Goal: Navigation & Orientation: Find specific page/section

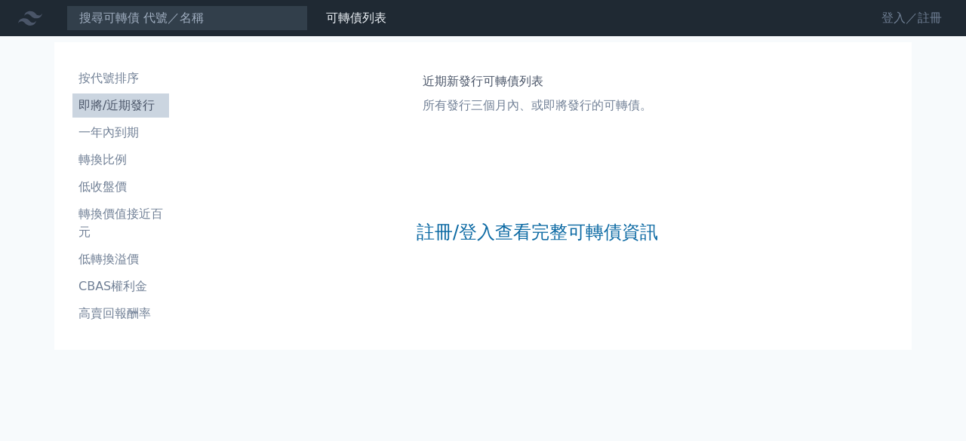
click at [893, 17] on link "登入／註冊" at bounding box center [911, 18] width 84 height 24
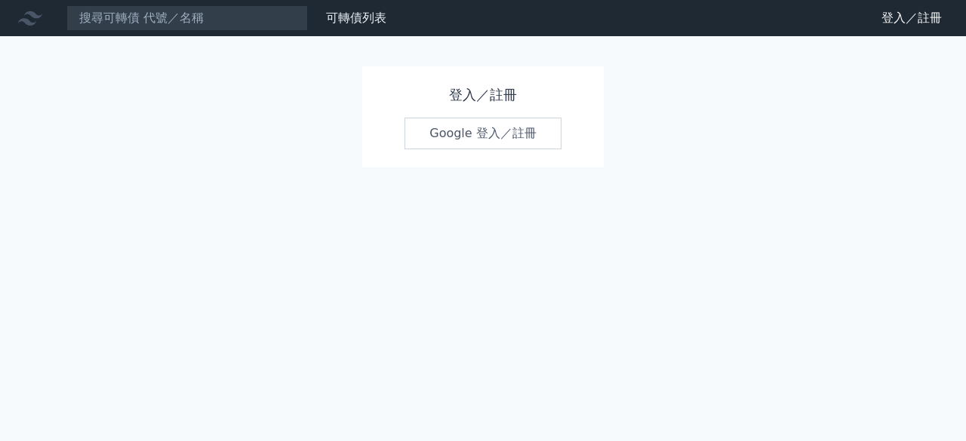
click at [461, 127] on link "Google 登入／註冊" at bounding box center [482, 134] width 157 height 32
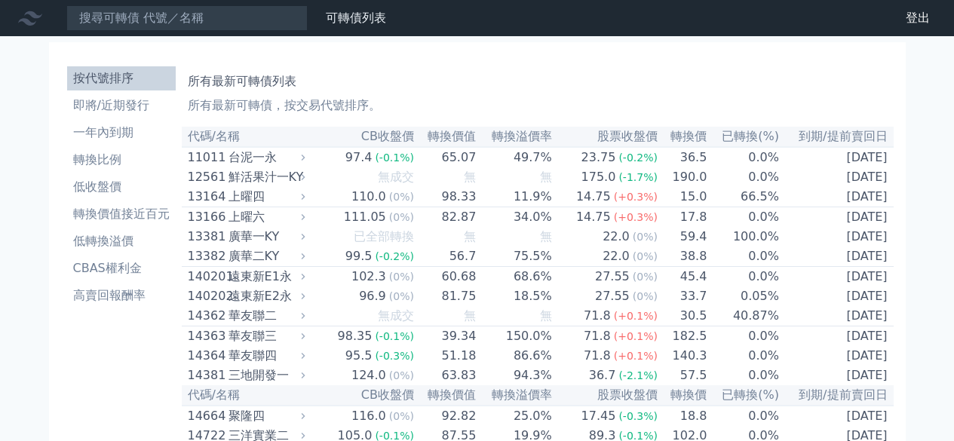
click at [131, 112] on li "即將/近期發行" at bounding box center [121, 106] width 109 height 18
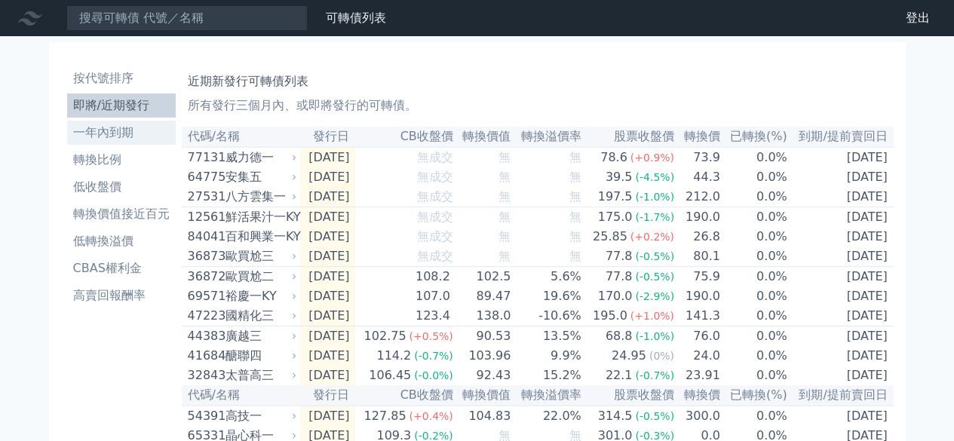
drag, startPoint x: 410, startPoint y: 182, endPoint x: 130, endPoint y: 134, distance: 283.9
click at [130, 134] on li "一年內到期" at bounding box center [121, 133] width 109 height 18
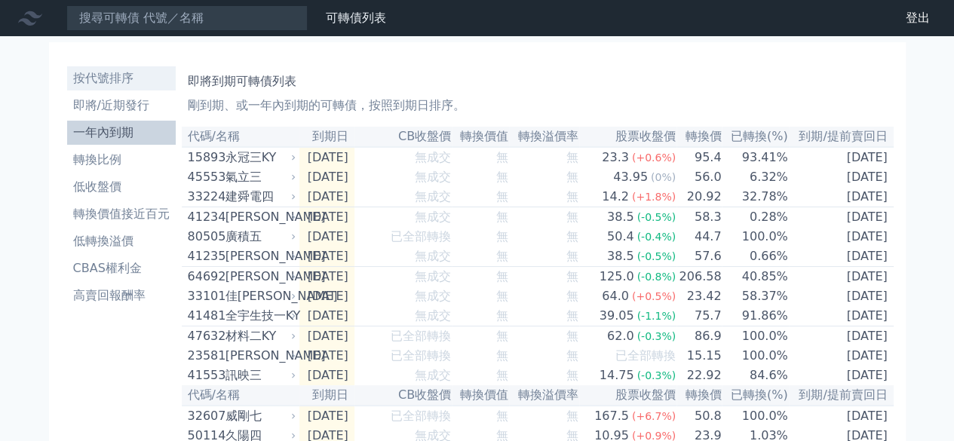
drag, startPoint x: 126, startPoint y: 81, endPoint x: 141, endPoint y: 85, distance: 15.6
click at [126, 81] on li "按代號排序" at bounding box center [121, 78] width 109 height 18
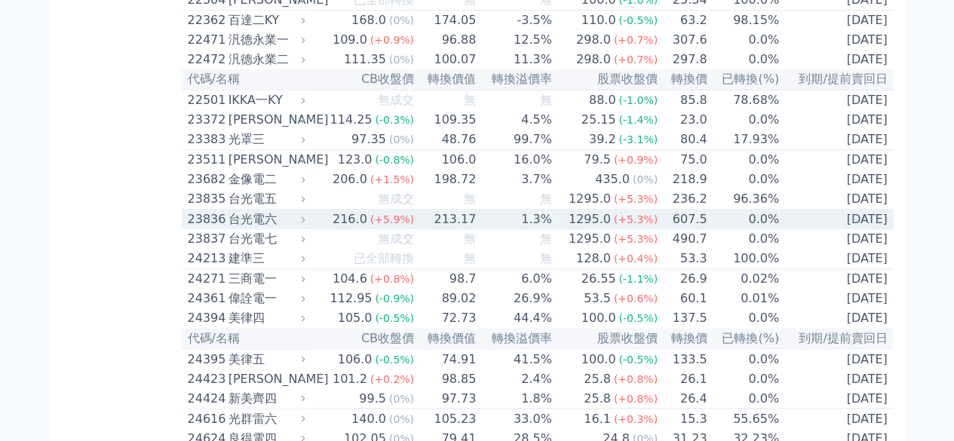
scroll to position [1092, 0]
drag, startPoint x: 438, startPoint y: 302, endPoint x: 137, endPoint y: 349, distance: 303.9
